Goal: Information Seeking & Learning: Learn about a topic

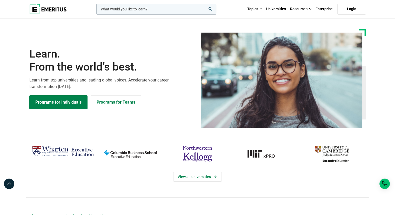
click at [62, 11] on img at bounding box center [47, 9] width 37 height 10
click at [122, 99] on link "Programs for Teams" at bounding box center [116, 102] width 51 height 14
